Goal: Task Accomplishment & Management: Manage account settings

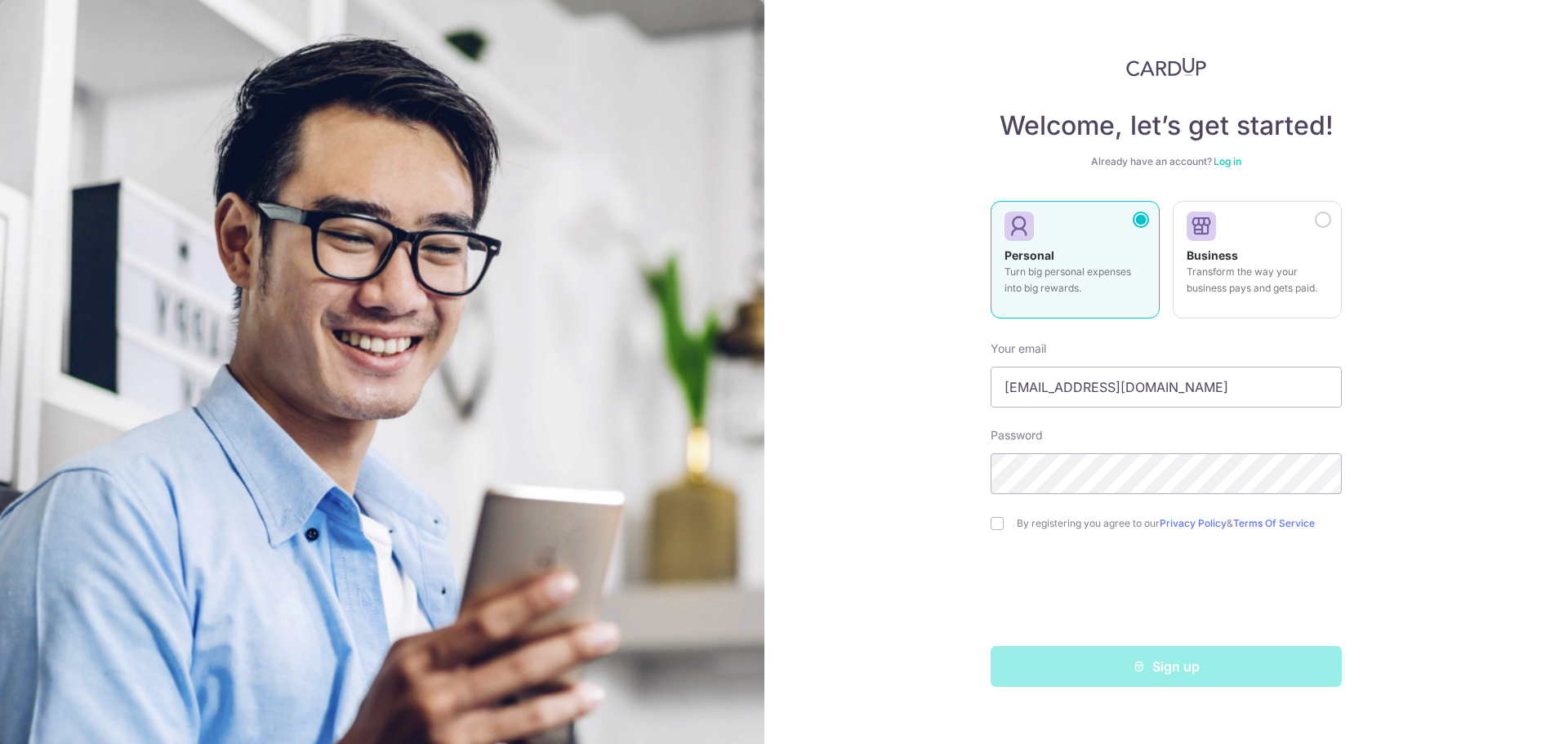
type input "[EMAIL_ADDRESS][DOMAIN_NAME]"
click at [995, 529] on input "checkbox" at bounding box center [996, 524] width 13 height 13
checkbox input "true"
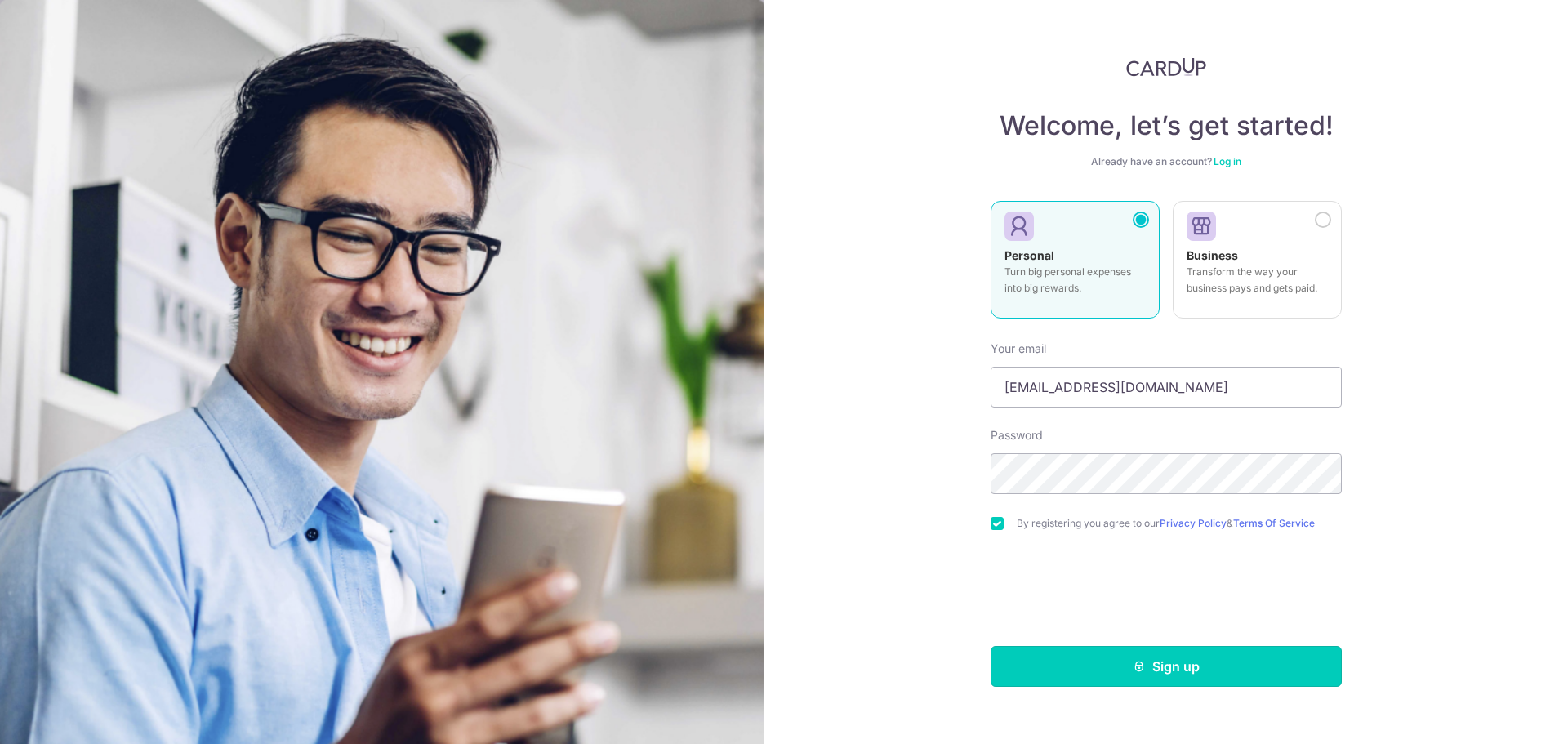
click at [1065, 655] on button "Sign up" at bounding box center [1166, 667] width 351 height 41
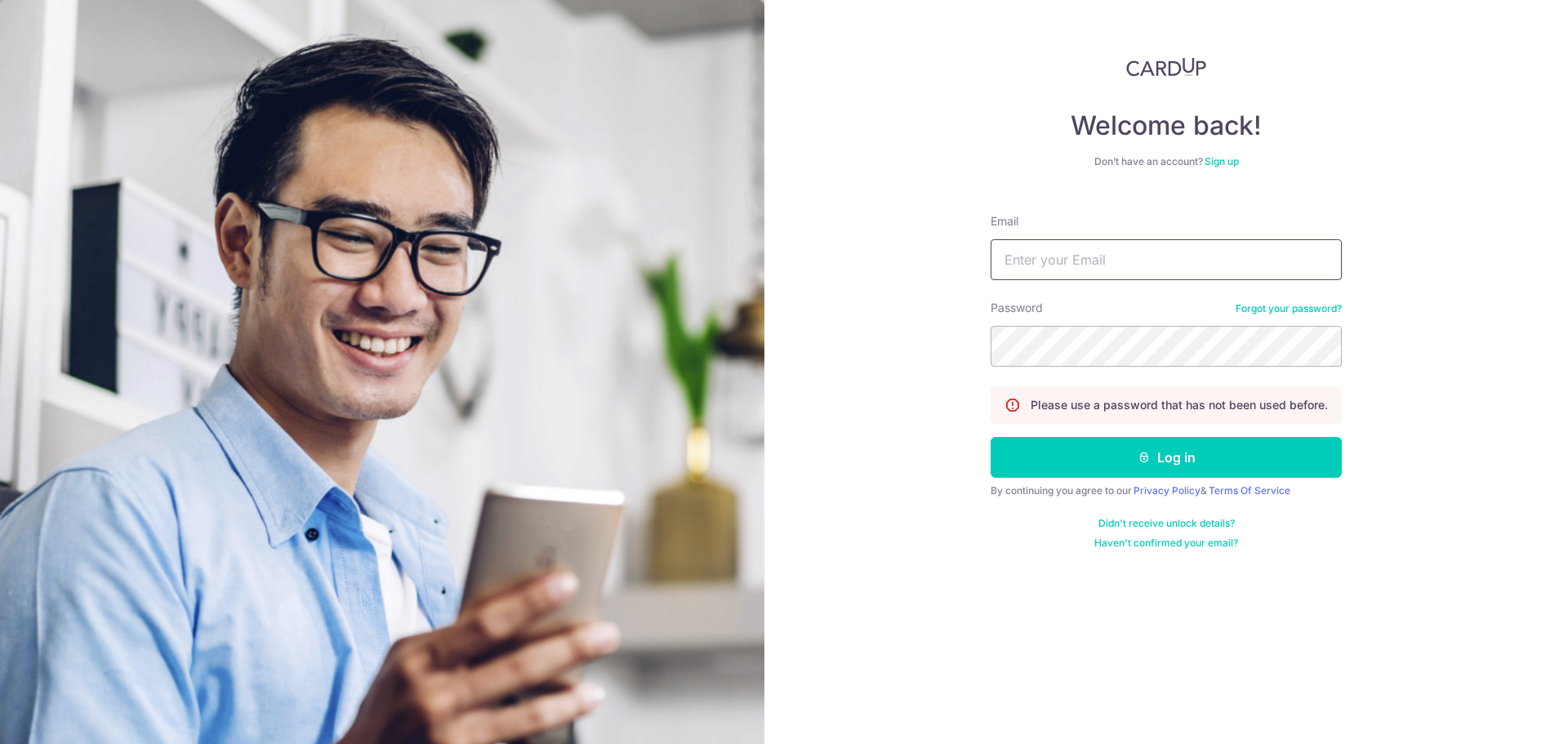
click at [1155, 264] on input "Email" at bounding box center [1166, 260] width 351 height 41
click at [1122, 257] on input "Email" at bounding box center [1166, 260] width 351 height 41
type input "[EMAIL_ADDRESS][DOMAIN_NAME]"
click at [990, 437] on button "Log in" at bounding box center [1166, 457] width 351 height 41
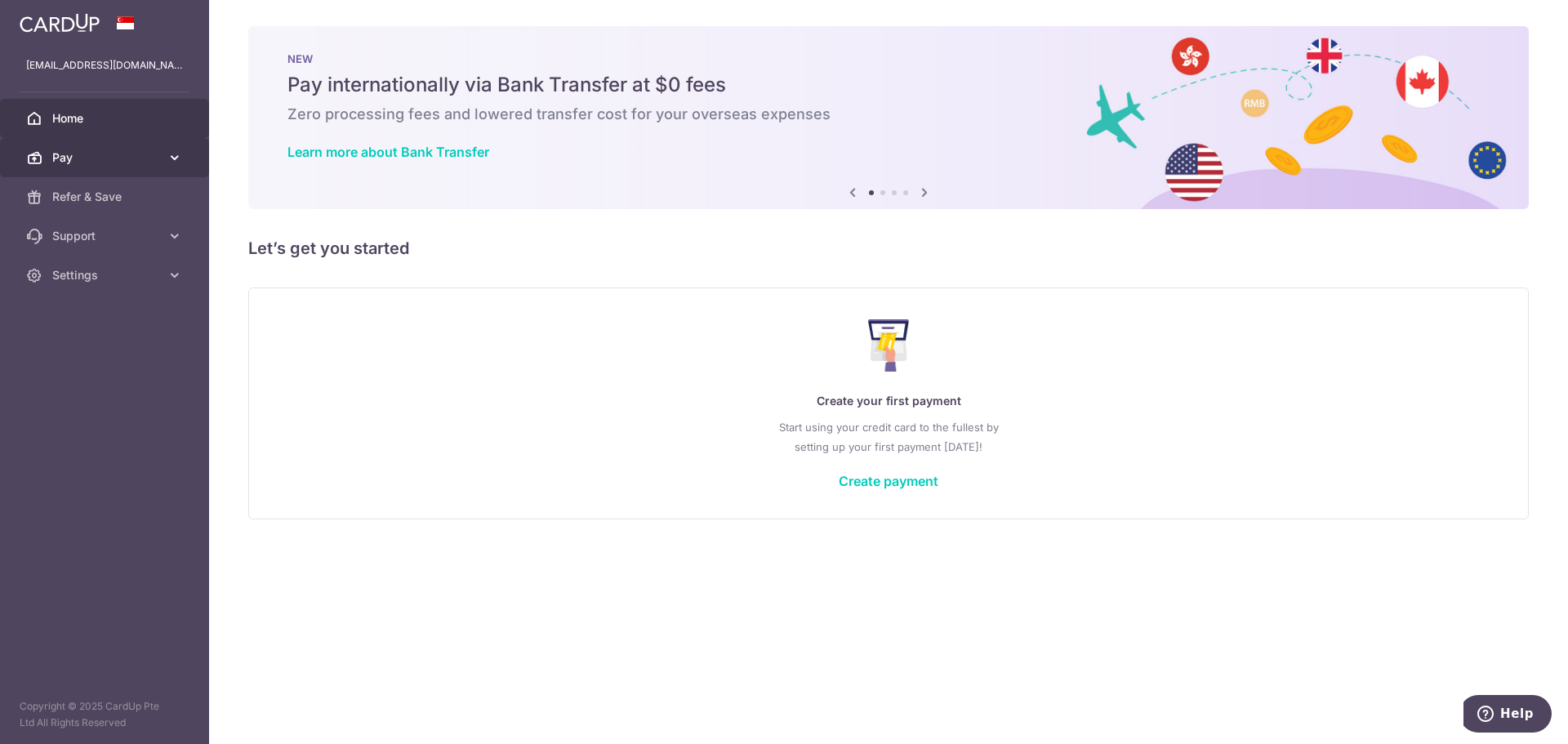
click at [109, 165] on span "Pay" at bounding box center [105, 157] width 108 height 16
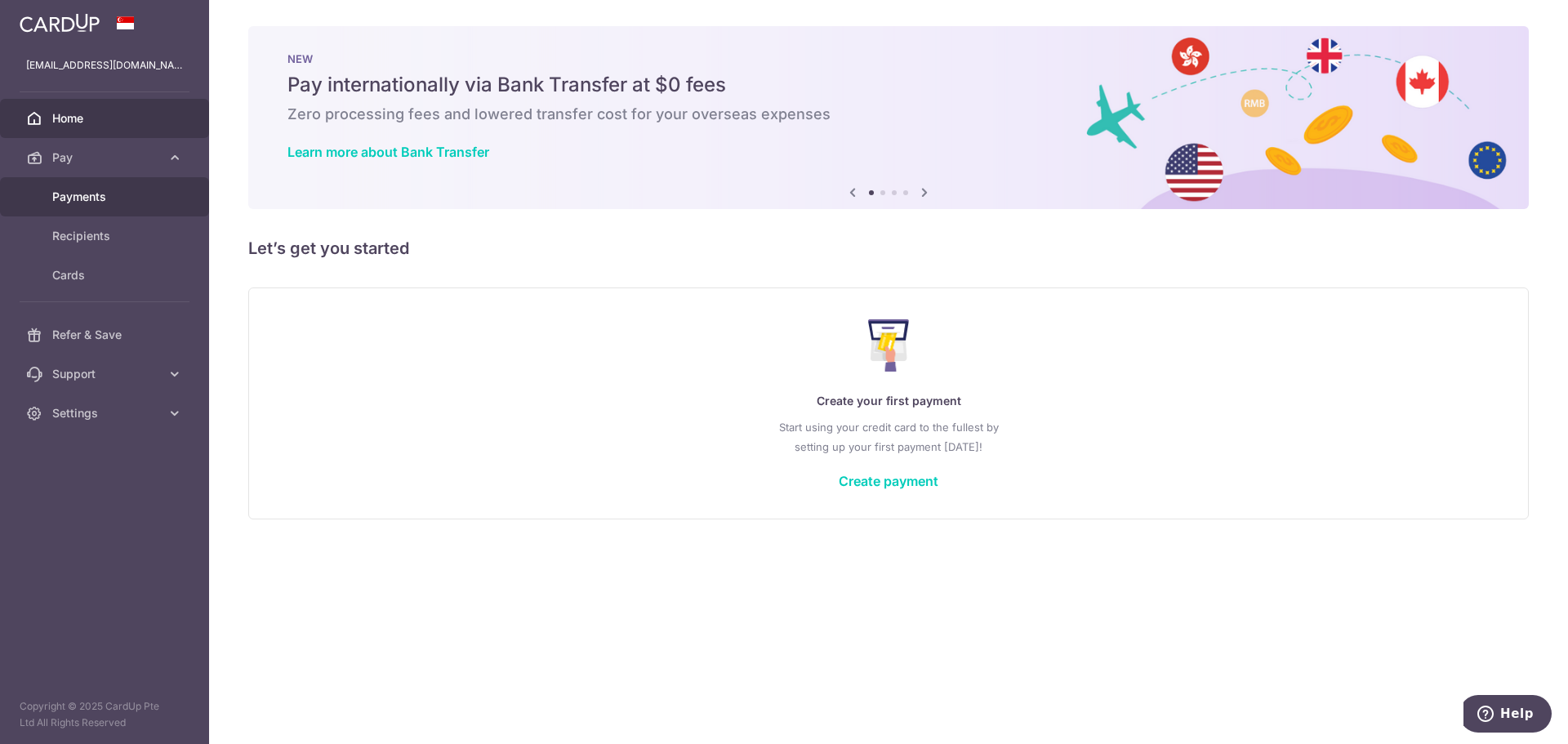
click at [92, 203] on span "Payments" at bounding box center [105, 197] width 108 height 16
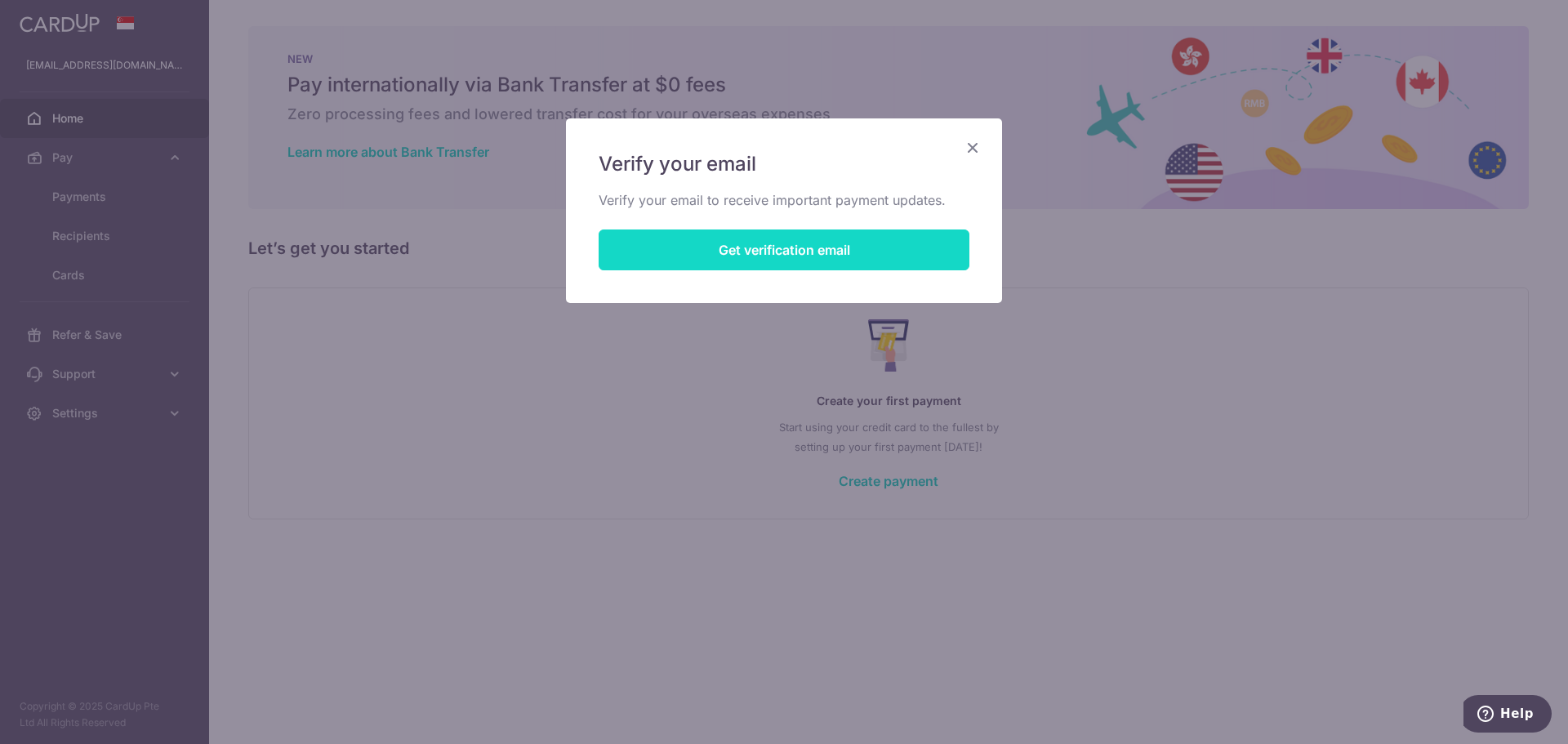
click at [840, 252] on button "Get verification email" at bounding box center [784, 250] width 371 height 41
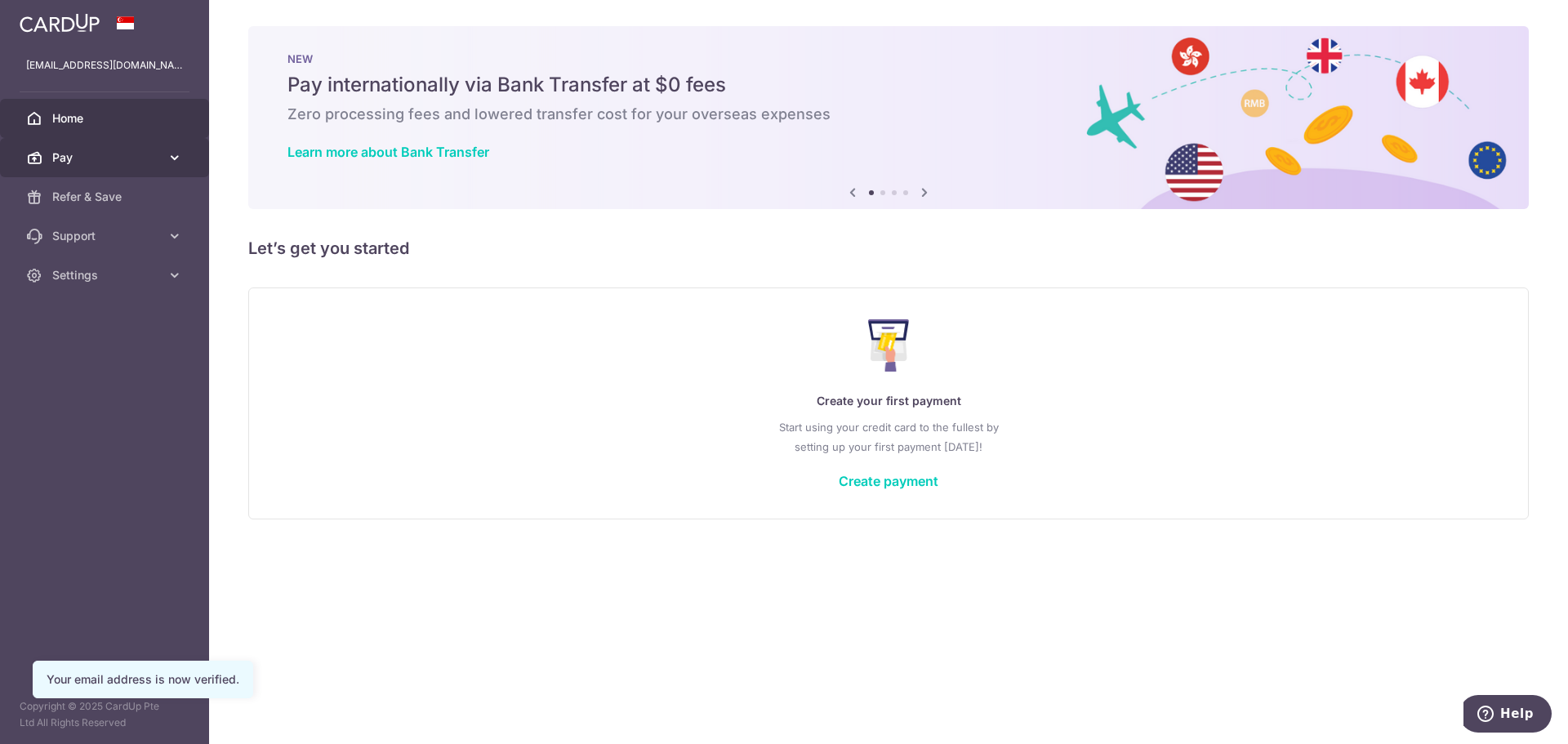
click at [75, 169] on link "Pay" at bounding box center [105, 157] width 209 height 39
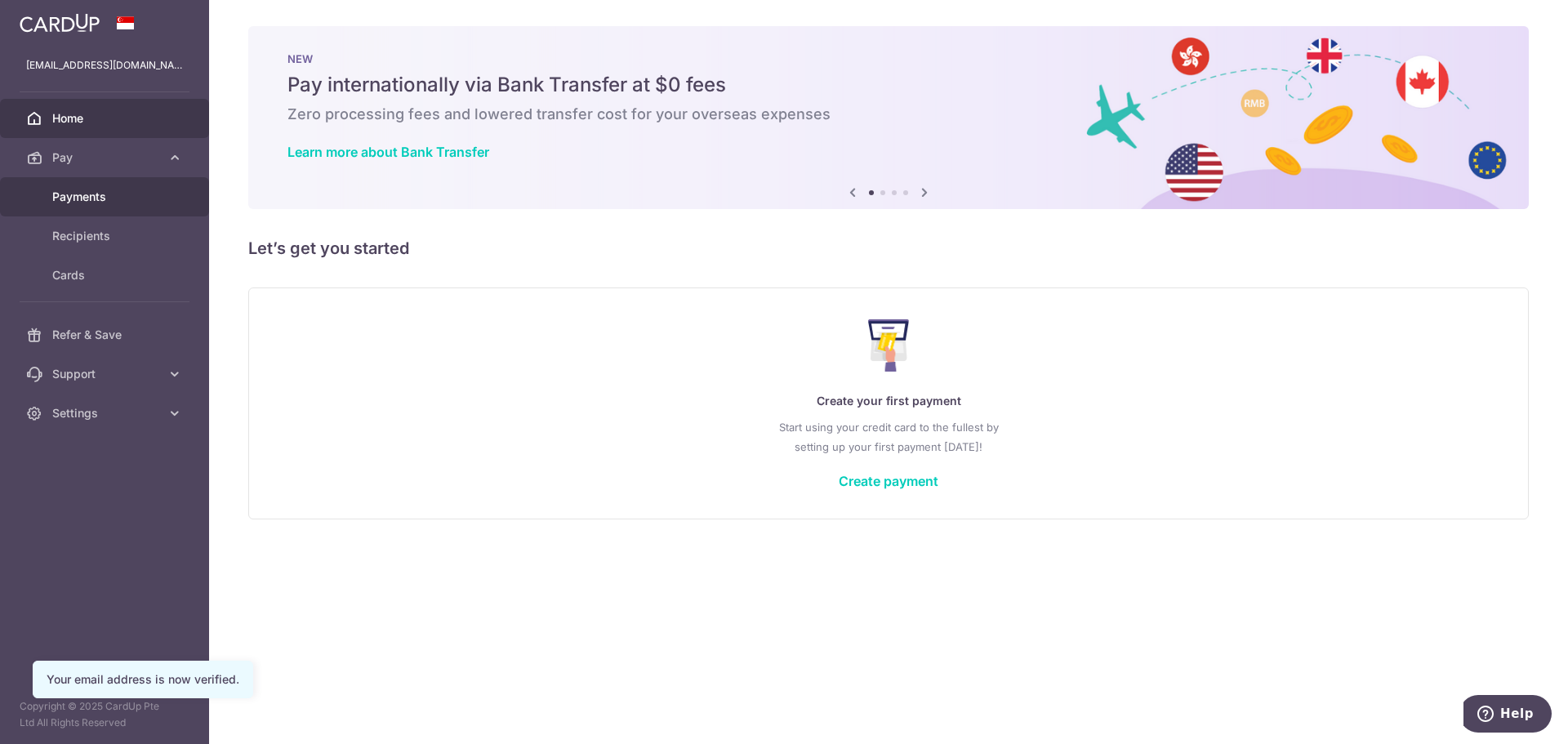
click at [101, 215] on link "Payments" at bounding box center [105, 197] width 209 height 39
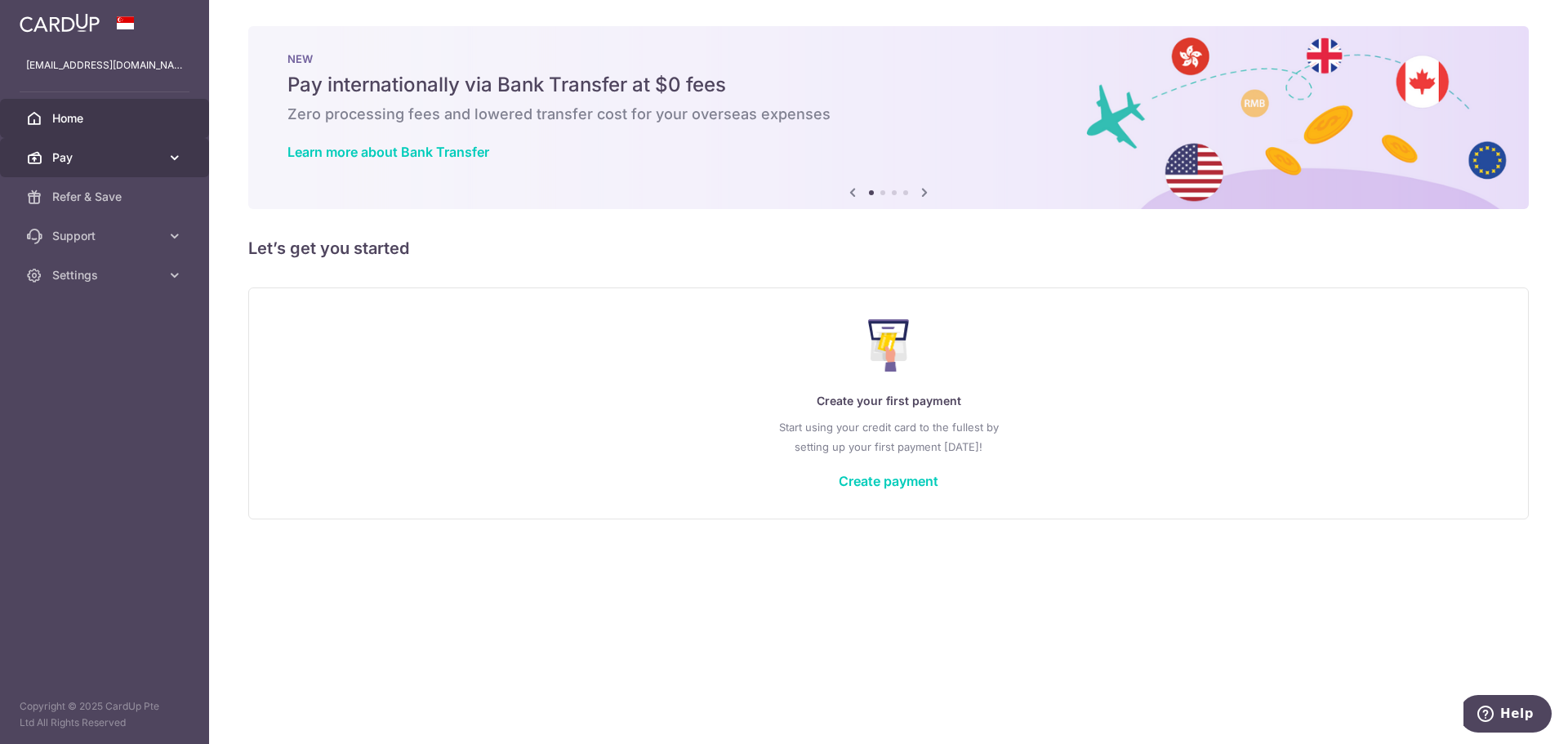
click at [91, 149] on link "Pay" at bounding box center [105, 157] width 209 height 39
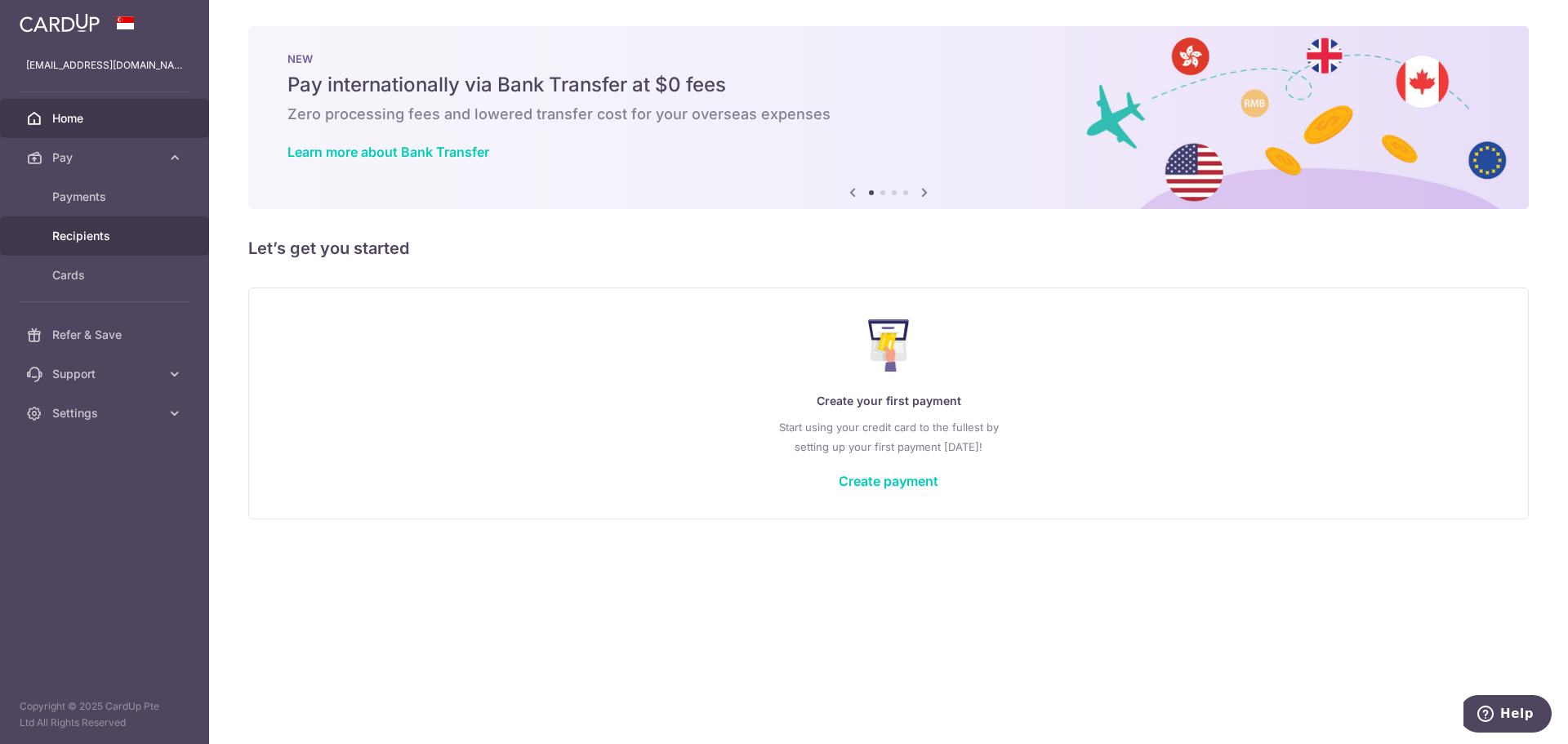
click at [120, 234] on span "Recipients" at bounding box center [105, 236] width 108 height 16
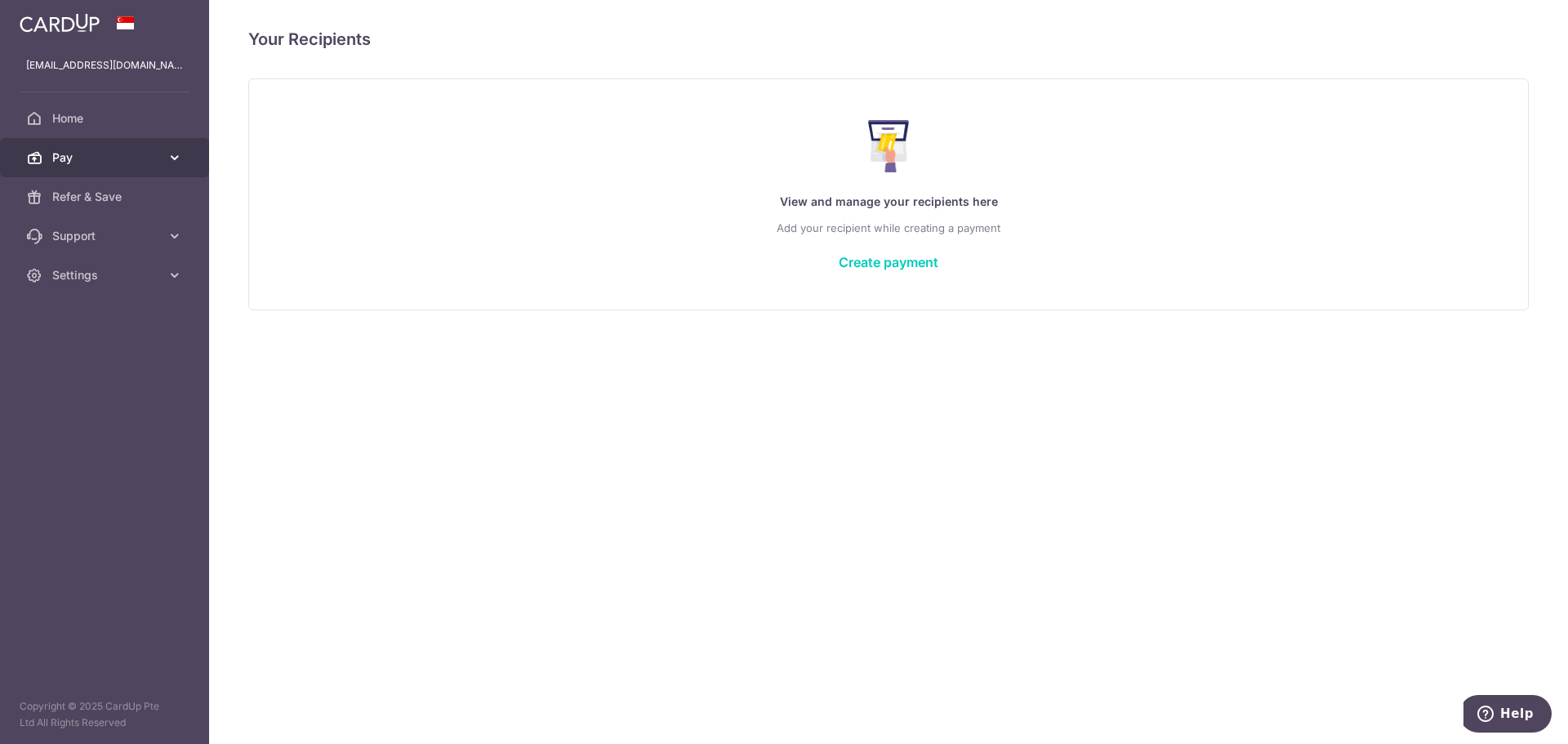
click at [112, 156] on span "Pay" at bounding box center [105, 157] width 108 height 16
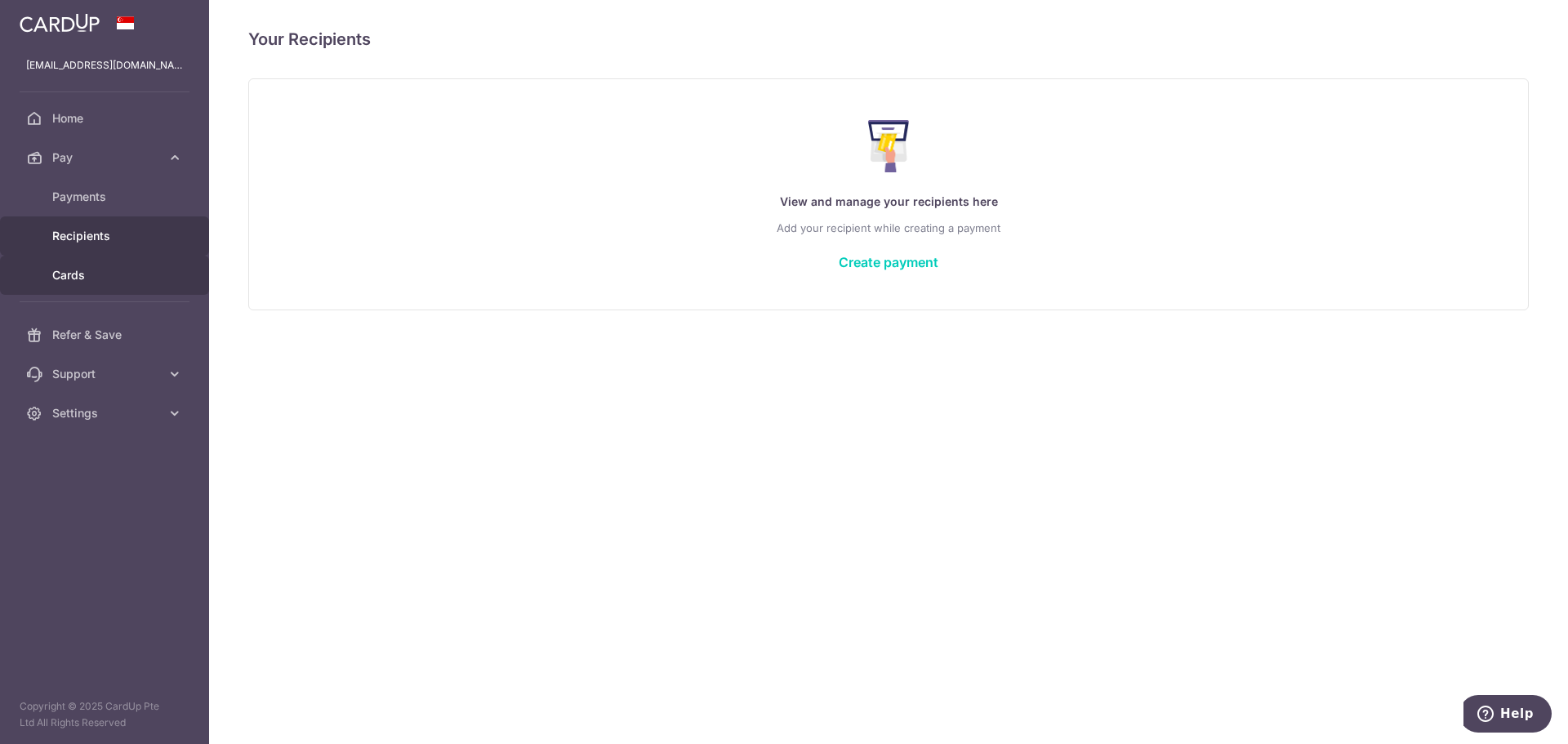
click at [100, 277] on span "Cards" at bounding box center [105, 275] width 108 height 16
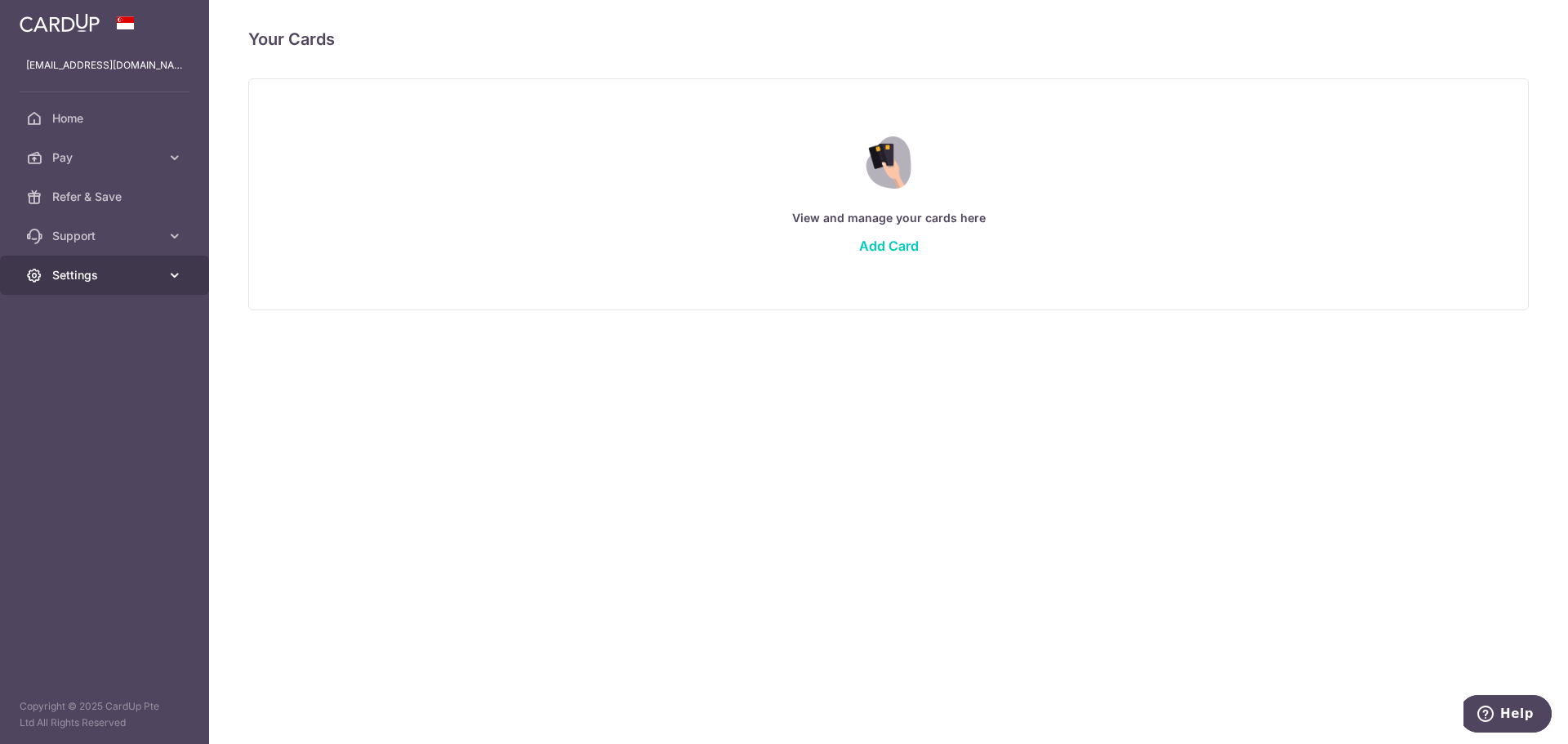
click at [106, 265] on link "Settings" at bounding box center [105, 275] width 209 height 39
click at [115, 247] on link "Support" at bounding box center [105, 236] width 209 height 39
click at [122, 202] on span "Refer & Save" at bounding box center [105, 197] width 108 height 16
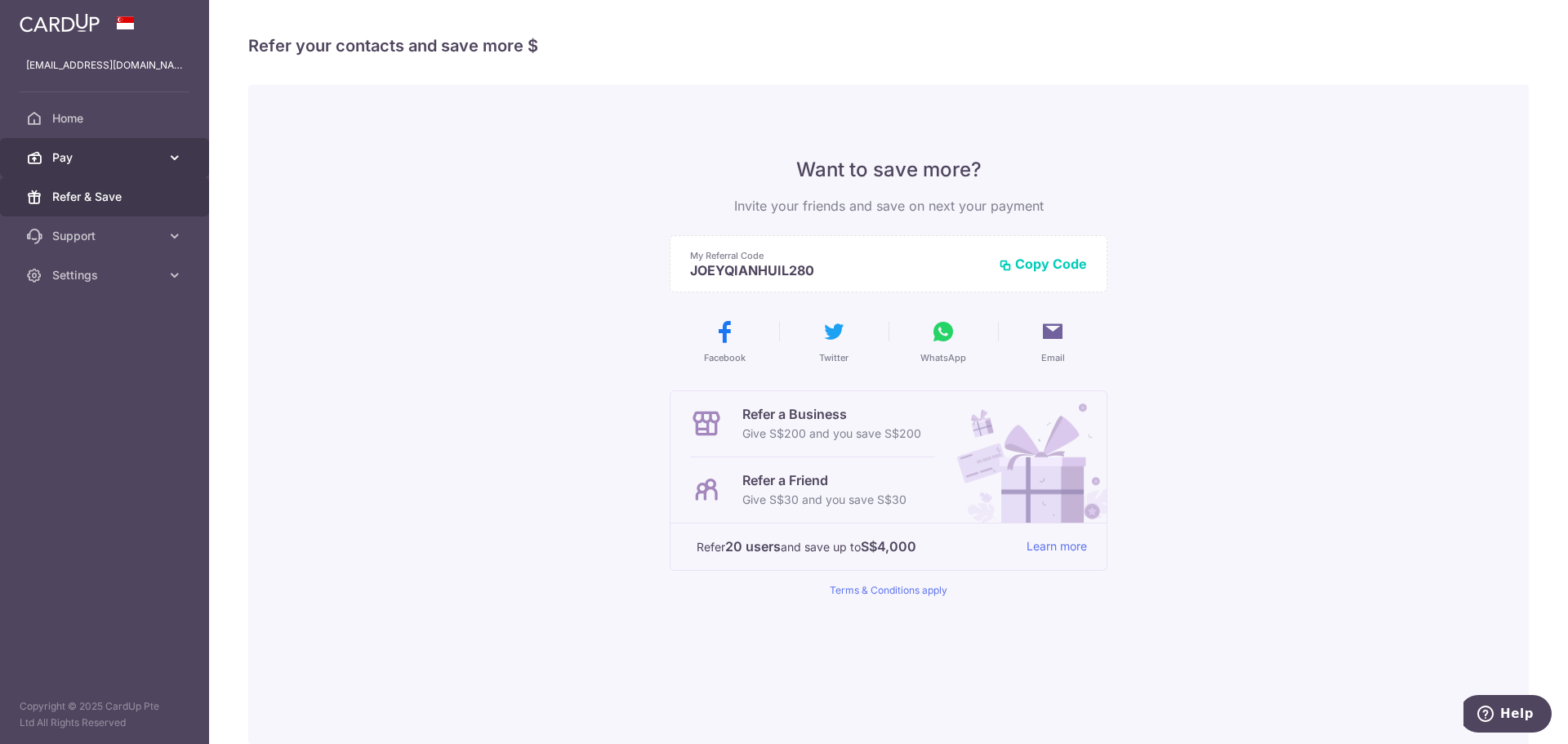
click at [133, 167] on link "Pay" at bounding box center [105, 157] width 209 height 39
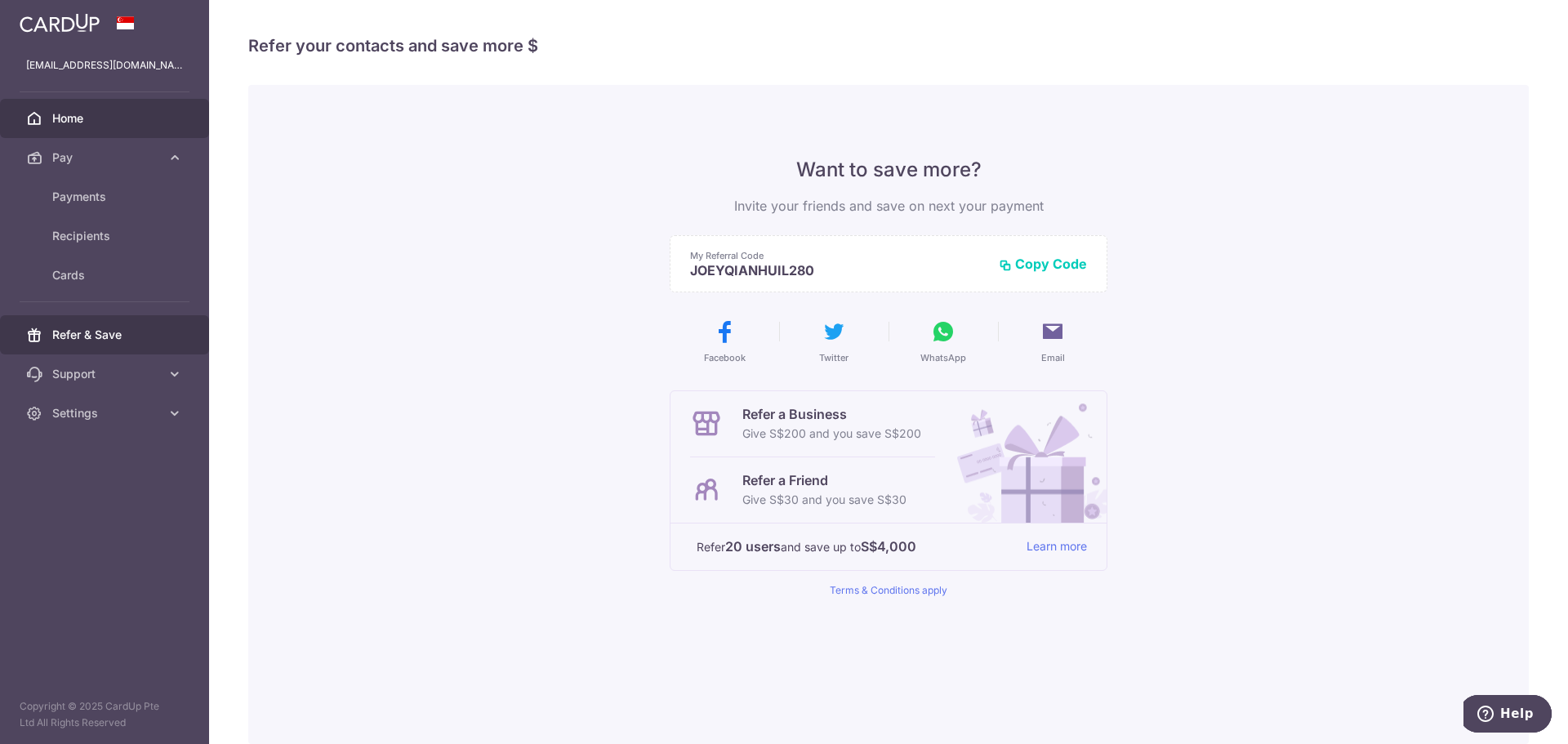
click at [107, 122] on span "Home" at bounding box center [105, 118] width 108 height 16
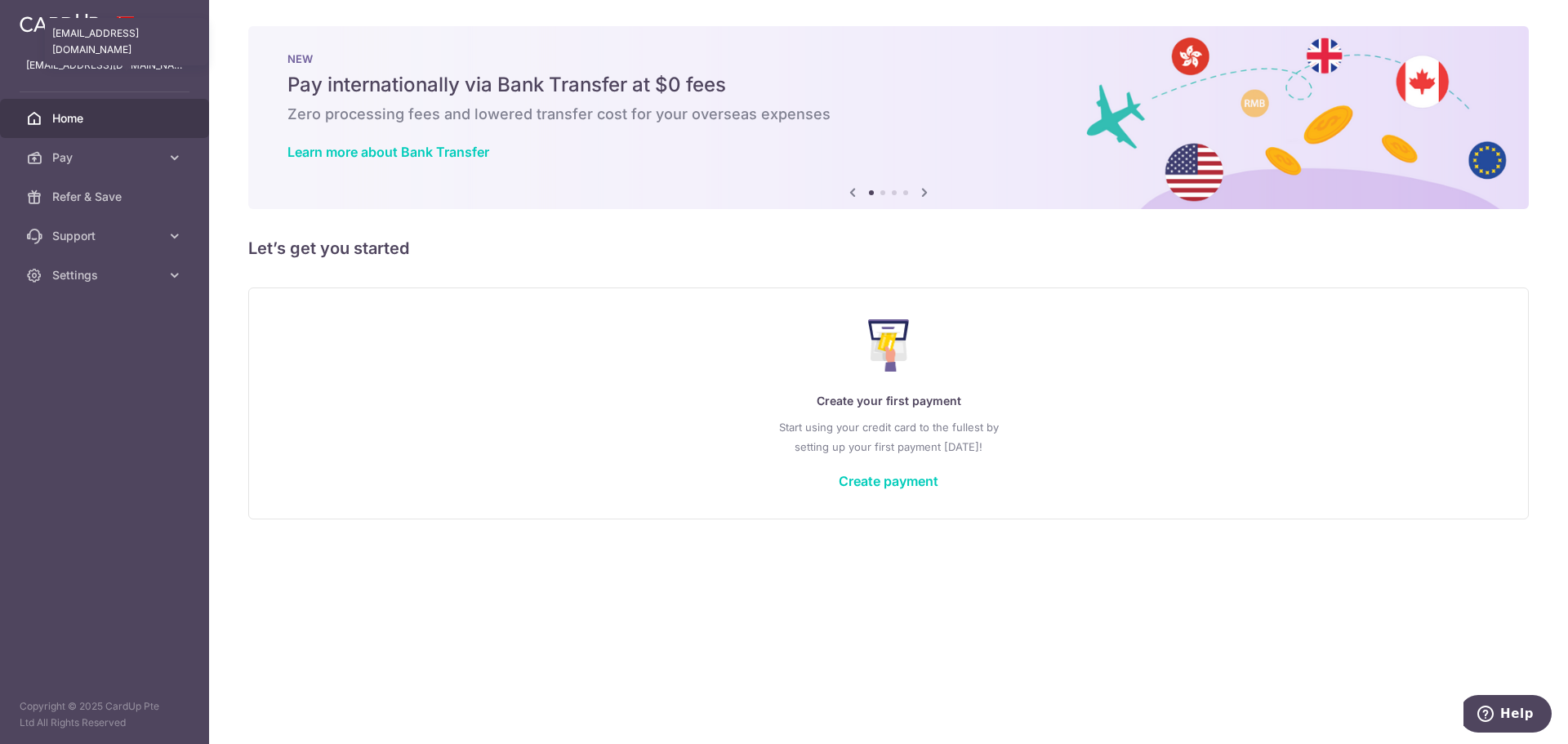
click at [124, 66] on p "[EMAIL_ADDRESS][DOMAIN_NAME]" at bounding box center [105, 65] width 157 height 16
click at [109, 268] on span "Settings" at bounding box center [105, 275] width 108 height 16
click at [77, 353] on span "Logout" at bounding box center [105, 353] width 108 height 16
